Goal: Obtain resource: Download file/media

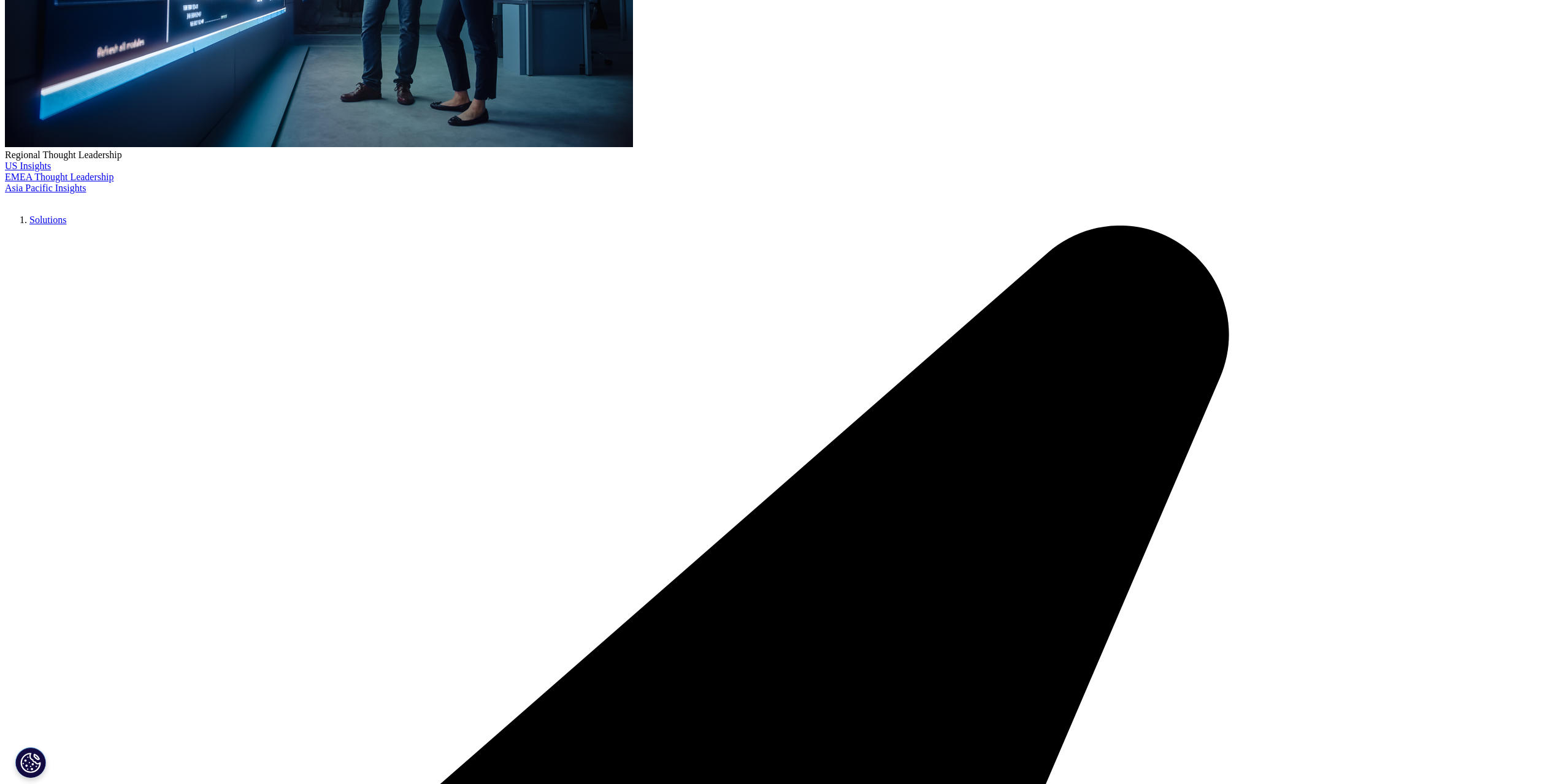
scroll to position [490, 0]
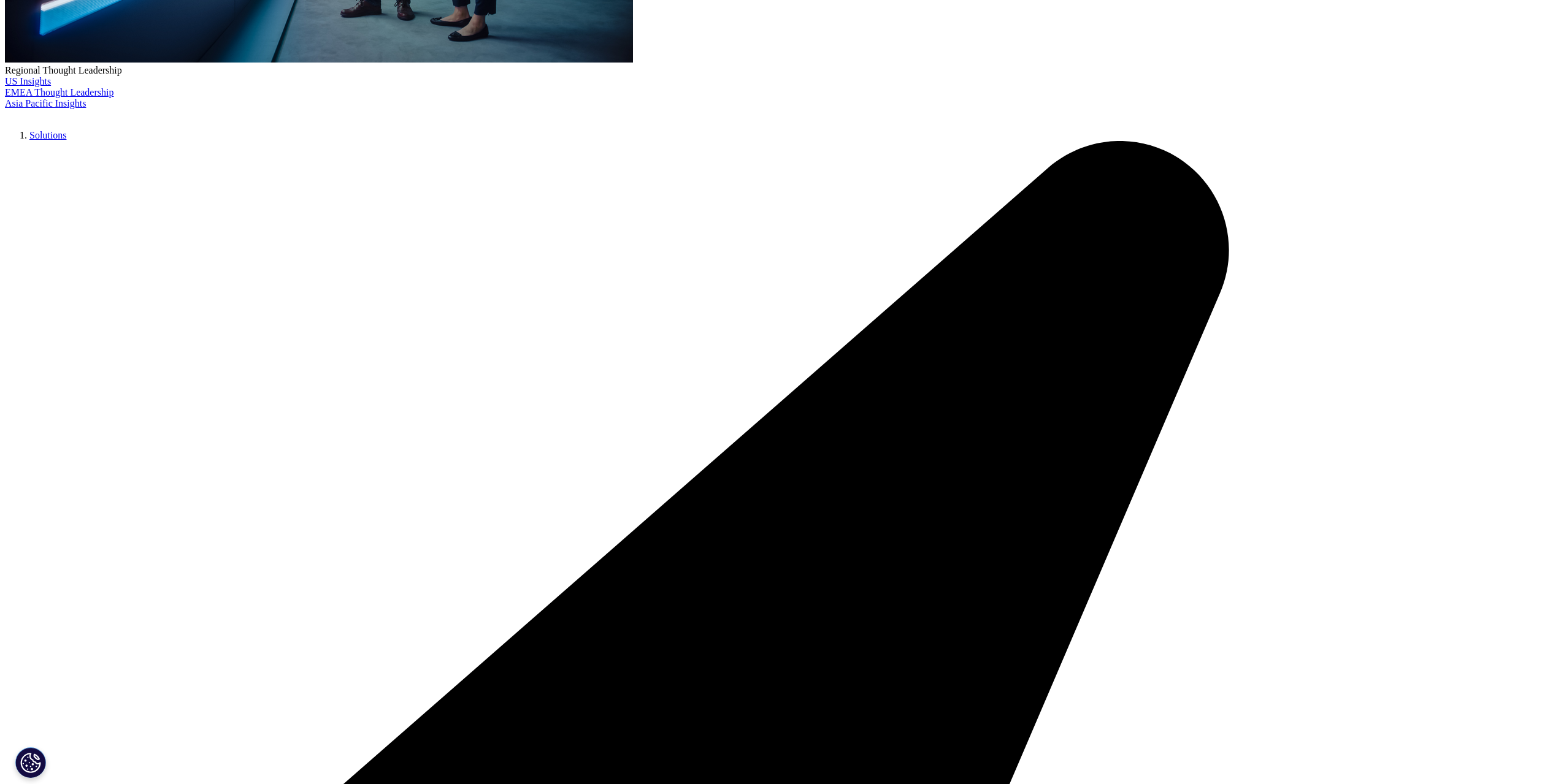
type input "PROTINA Pharmazeutische GmbH"
type input "[PERSON_NAME]"
type input "[PERSON_NAME][EMAIL_ADDRESS][PERSON_NAME][DOMAIN_NAME]"
type input "PROTINA Pharmazeutische GmbH"
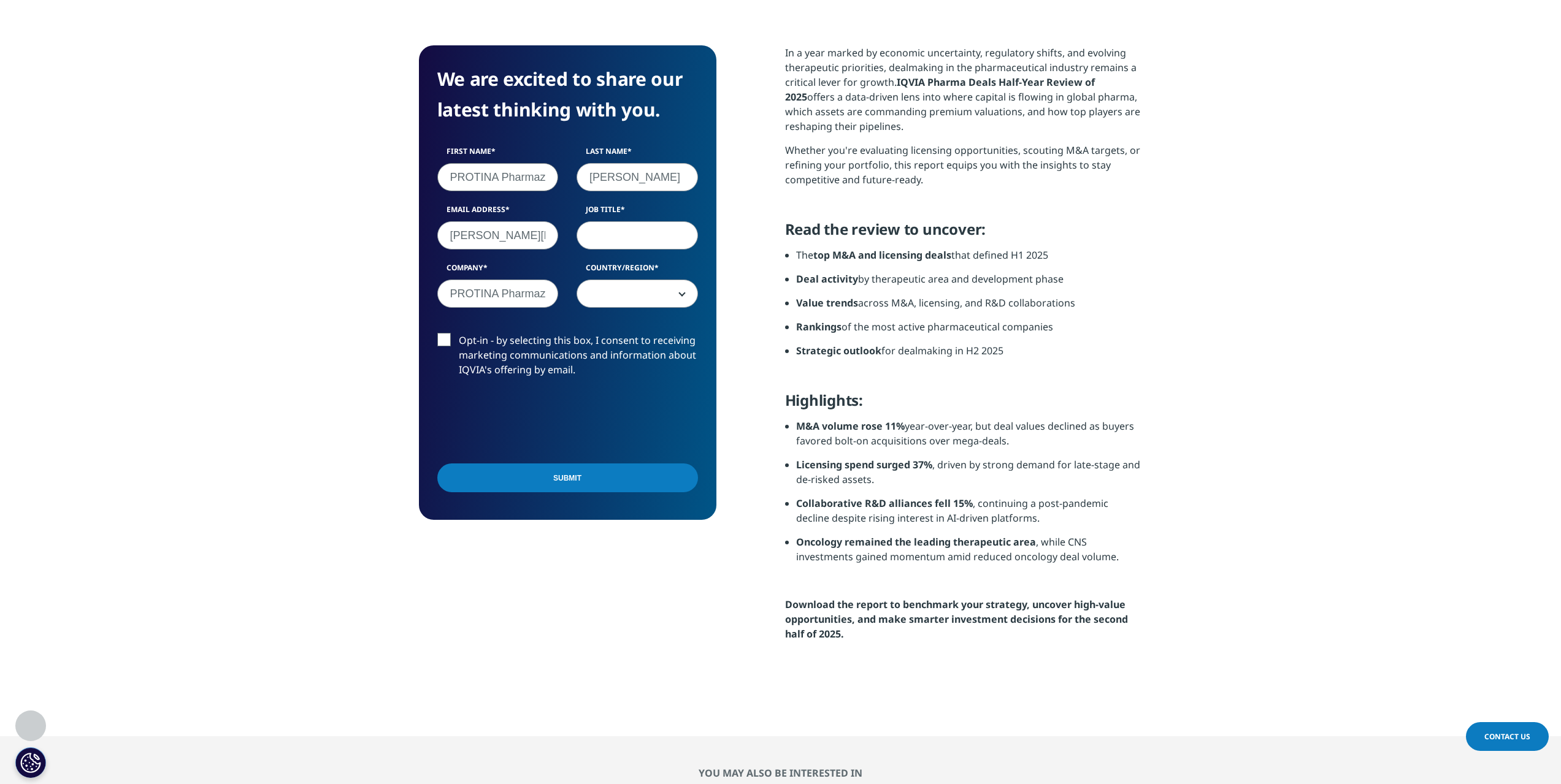
select select "[GEOGRAPHIC_DATA]"
click at [516, 181] on input "PROTINA Pharmazeutische GmbH" at bounding box center [498, 177] width 122 height 28
click at [514, 183] on input "PROTINA Pharmazeutische GmbH" at bounding box center [498, 177] width 122 height 28
click at [514, 183] on input "PROTINA Pharmazeutische GmbH" at bounding box center [498, 177] width 122 height 28
click at [513, 189] on input "PROTINA Pharmazeutische GmbH" at bounding box center [498, 177] width 122 height 28
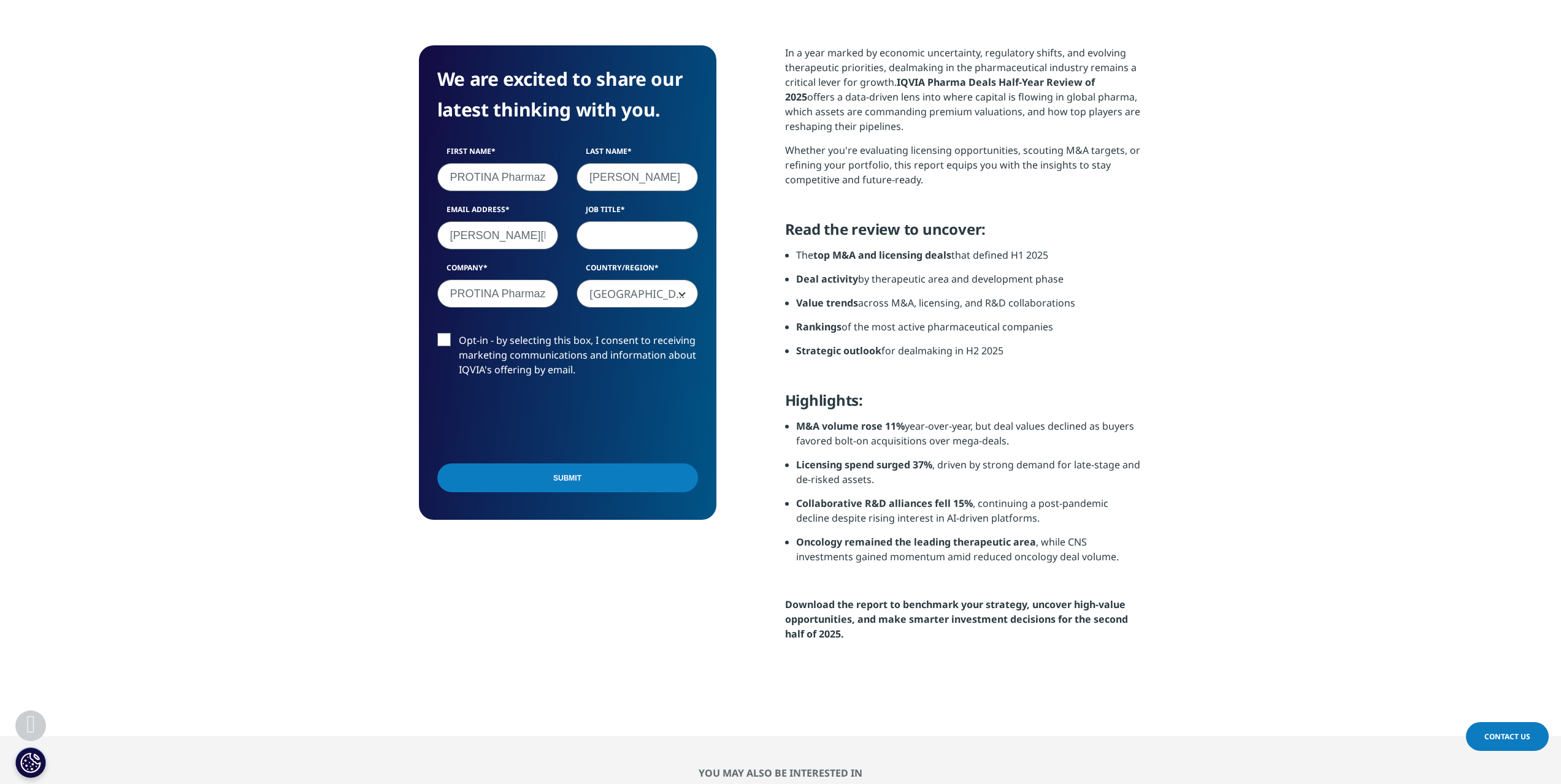
click at [512, 175] on input "PROTINA Pharmazeutische GmbH" at bounding box center [498, 177] width 122 height 28
type input "K"
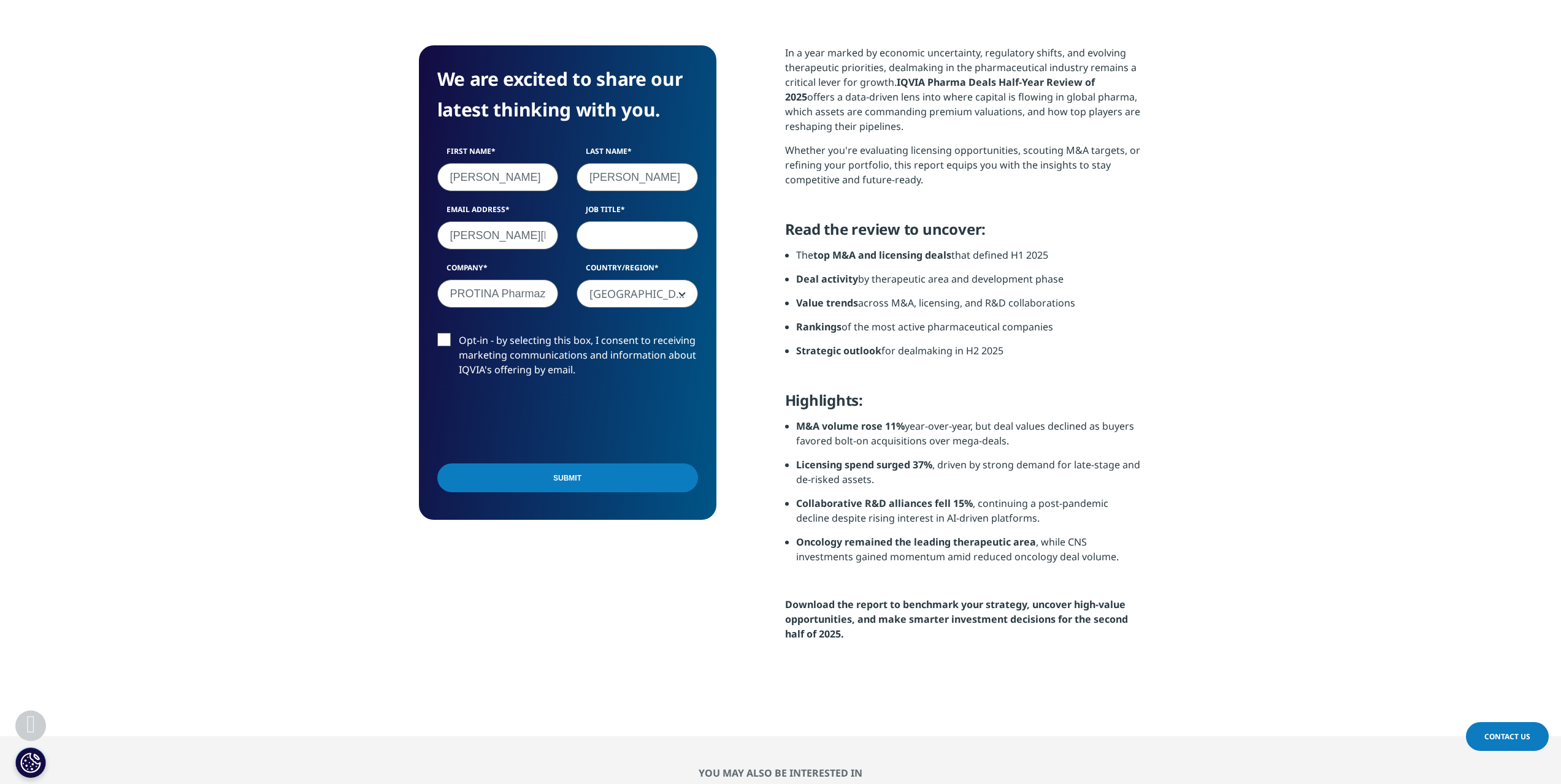
type input "[PERSON_NAME]"
click at [359, 174] on section "We are excited to share our latest thinking with you. First Name [PERSON_NAME] …" at bounding box center [780, 363] width 1561 height 746
click at [610, 234] on input "Job Title" at bounding box center [638, 235] width 122 height 28
type input "Head of Strategy & Business Development"
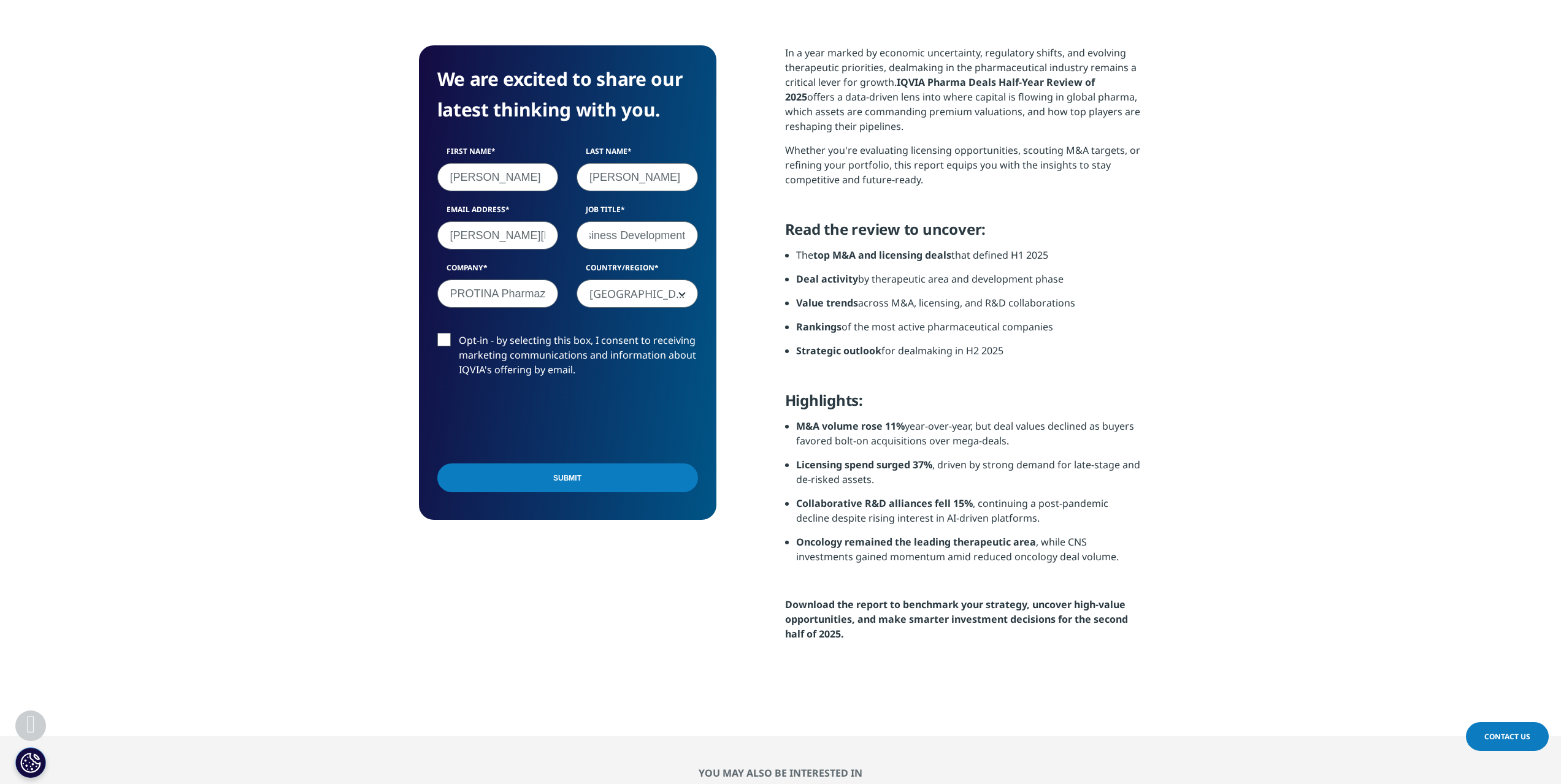
scroll to position [0, 0]
click at [437, 332] on form "We are excited to share our latest thinking with you. First Name [PERSON_NAME] …" at bounding box center [567, 282] width 261 height 438
click at [514, 471] on input "Submit" at bounding box center [567, 478] width 261 height 29
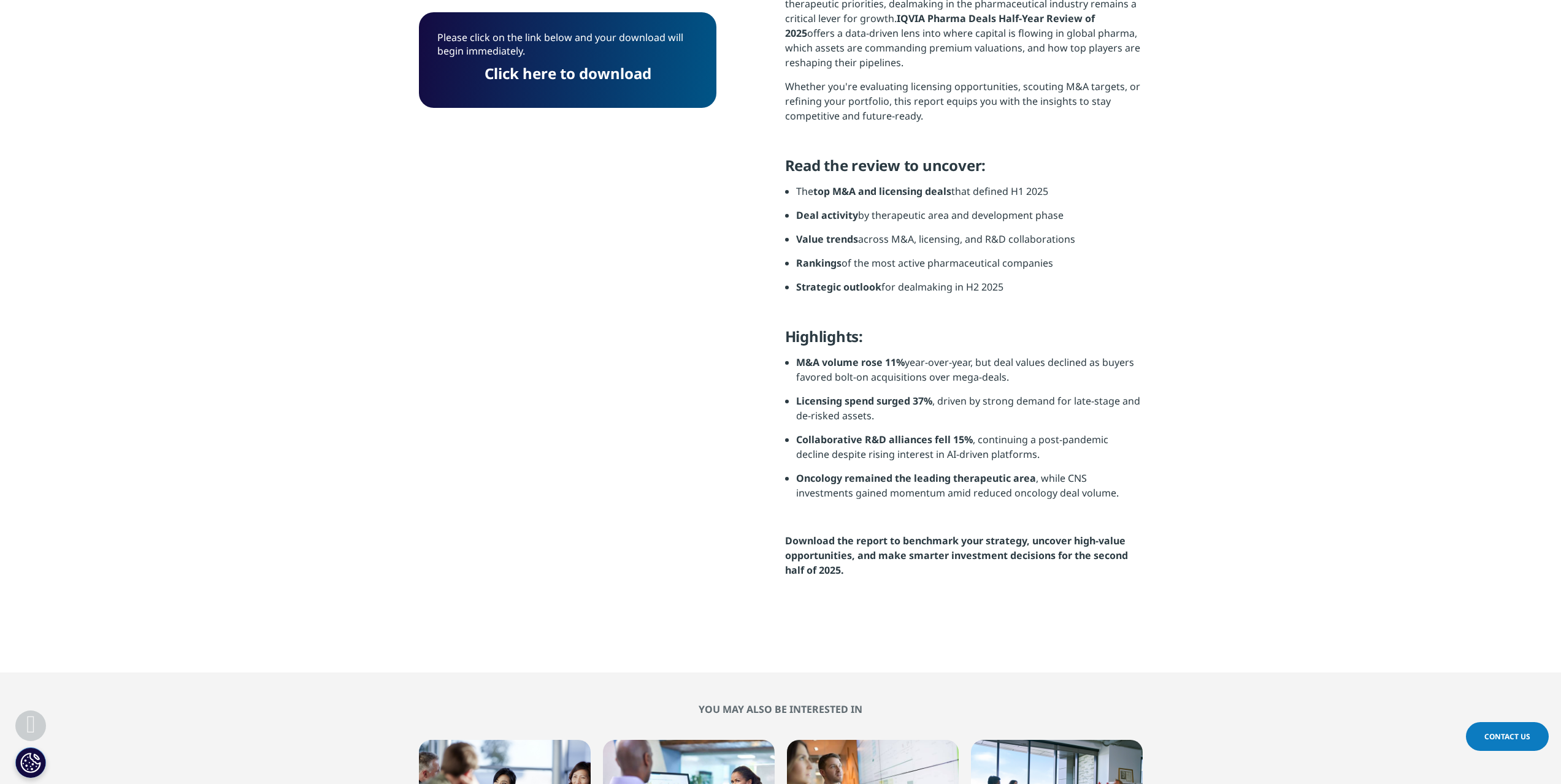
scroll to position [96, 297]
click at [532, 66] on link "Click here to download" at bounding box center [567, 74] width 167 height 21
